Goal: Transaction & Acquisition: Register for event/course

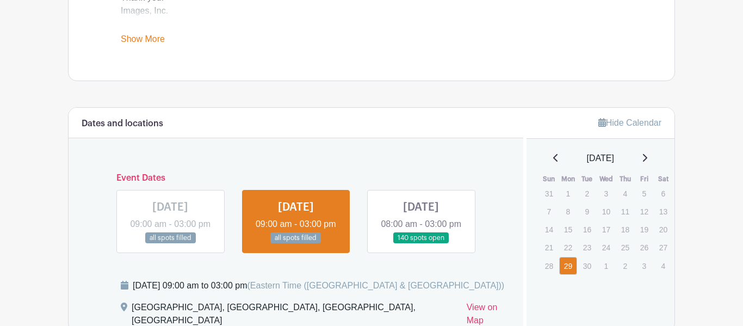
scroll to position [537, 0]
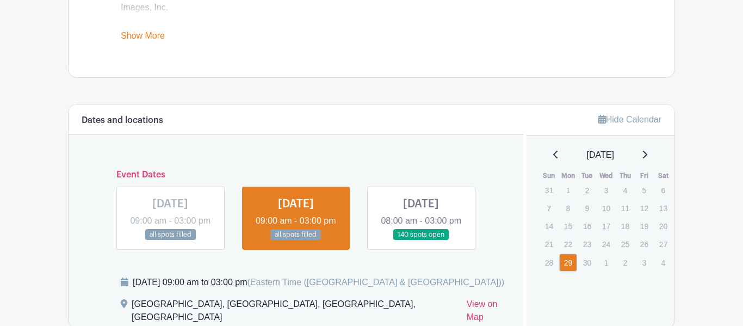
click at [421, 241] on link at bounding box center [421, 241] width 0 height 0
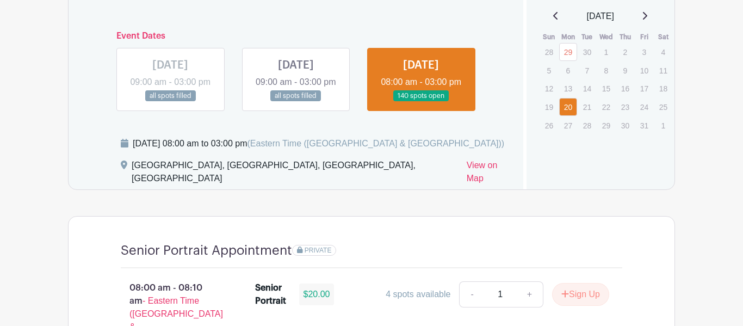
scroll to position [658, 0]
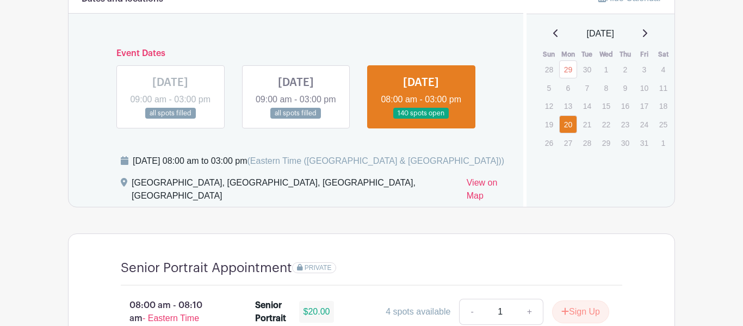
click at [296, 119] on link at bounding box center [296, 119] width 0 height 0
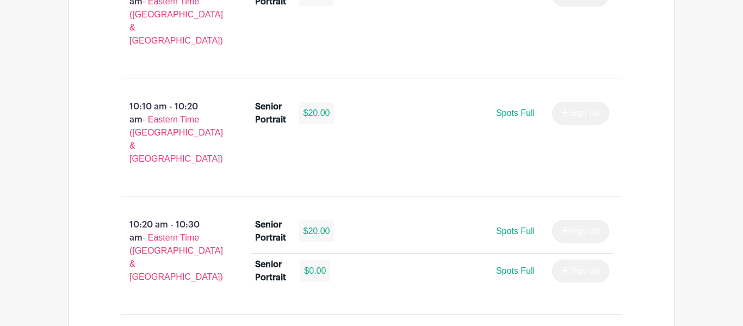
scroll to position [1684, 0]
click at [306, 259] on div "$0.00" at bounding box center [315, 270] width 30 height 22
click at [328, 219] on div "$20.00" at bounding box center [316, 230] width 35 height 22
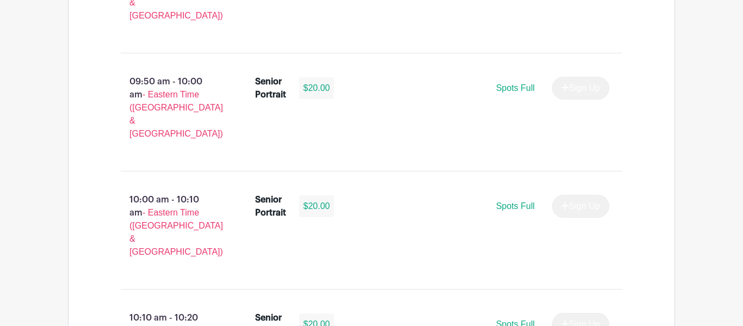
scroll to position [1469, 0]
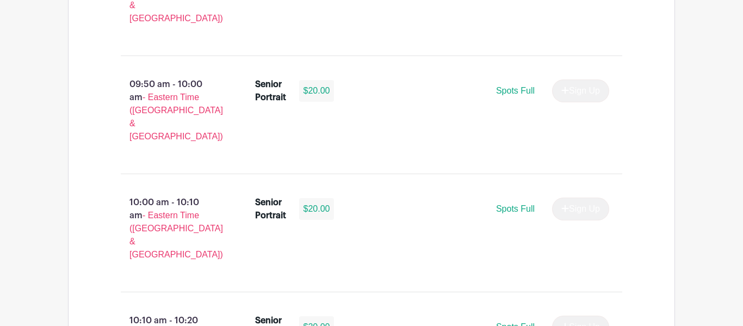
click at [257, 314] on div "Senior Portrait" at bounding box center [270, 327] width 31 height 26
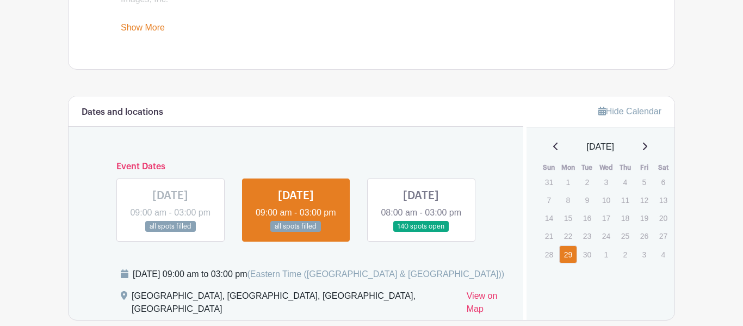
scroll to position [549, 0]
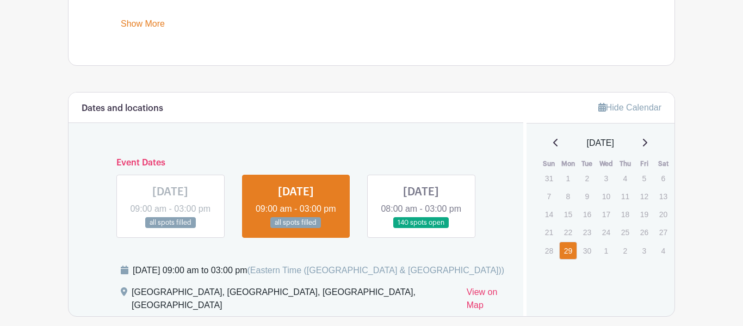
click at [367, 202] on div "MON Oct 20, 2025 08:00 am - 03:00 pm 140 spots open" at bounding box center [421, 206] width 108 height 63
click at [421, 229] on link at bounding box center [421, 229] width 0 height 0
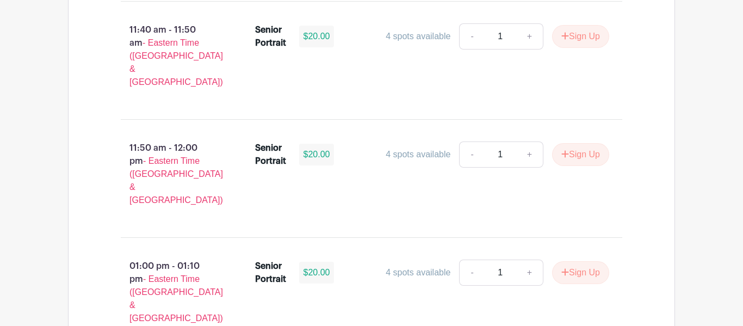
scroll to position [4078, 0]
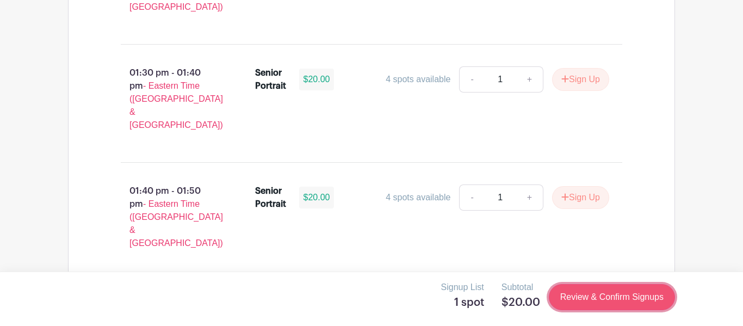
click at [613, 297] on link "Review & Confirm Signups" at bounding box center [612, 297] width 126 height 26
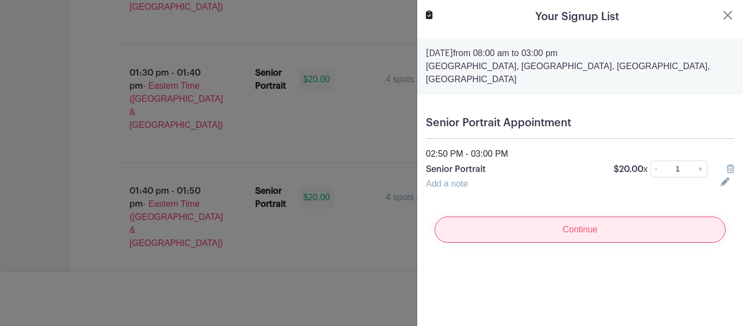
click at [575, 239] on input "Continue" at bounding box center [580, 230] width 291 height 26
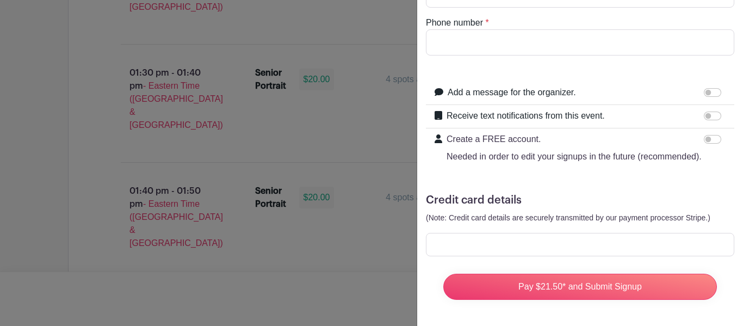
scroll to position [0, 0]
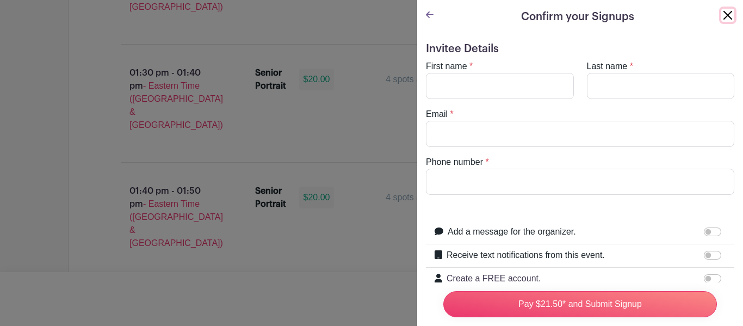
click at [730, 13] on button "Close" at bounding box center [728, 15] width 13 height 13
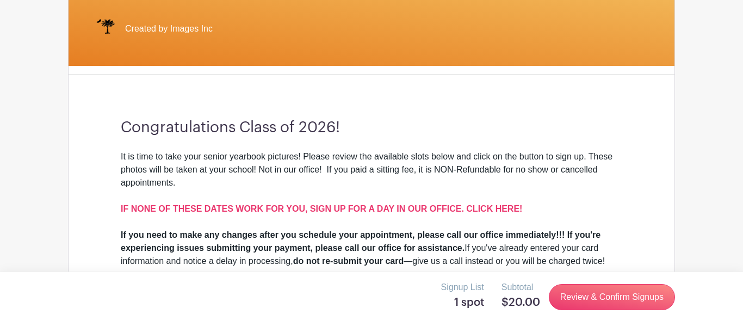
scroll to position [642, 0]
